Goal: Information Seeking & Learning: Learn about a topic

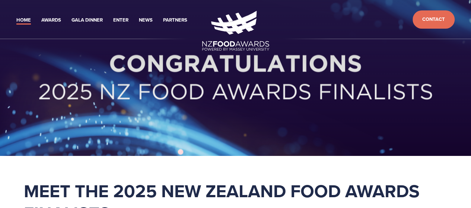
click at [28, 20] on link "Home" at bounding box center [23, 20] width 15 height 9
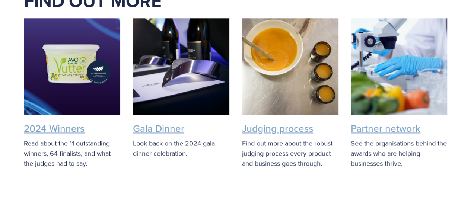
scroll to position [1826, 0]
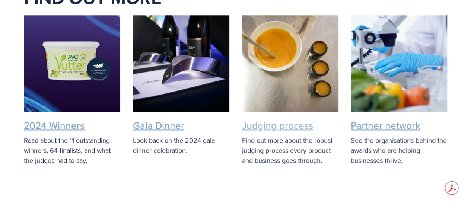
click at [265, 119] on link "Judging process" at bounding box center [277, 126] width 71 height 14
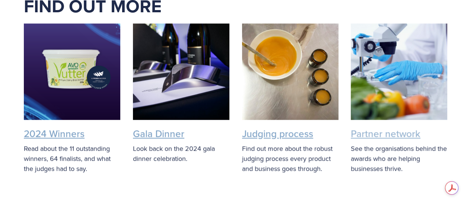
click at [386, 127] on link "Partner network" at bounding box center [386, 134] width 70 height 14
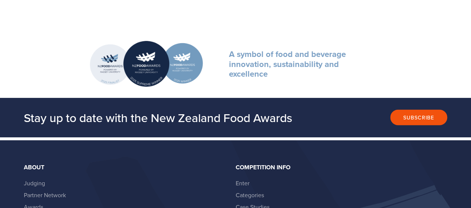
scroll to position [857, 0]
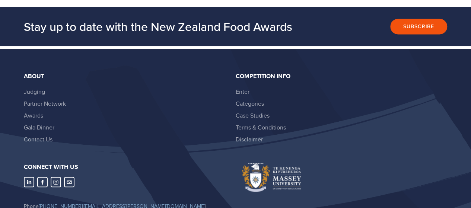
scroll to position [2033, 0]
